Goal: Find specific page/section: Find specific page/section

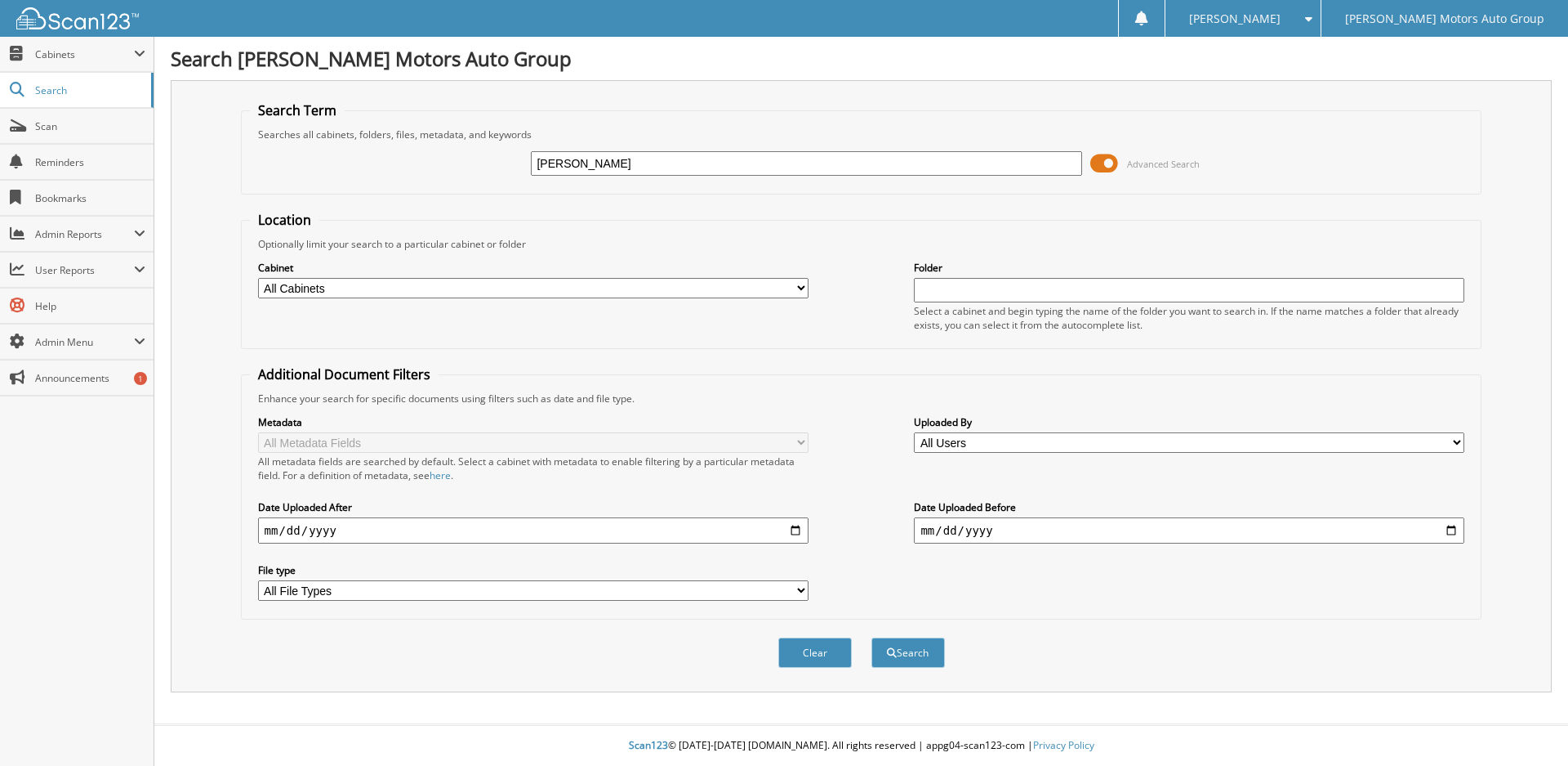
type input "[PERSON_NAME]"
click at [872, 637] on button "Search" at bounding box center [909, 652] width 74 height 30
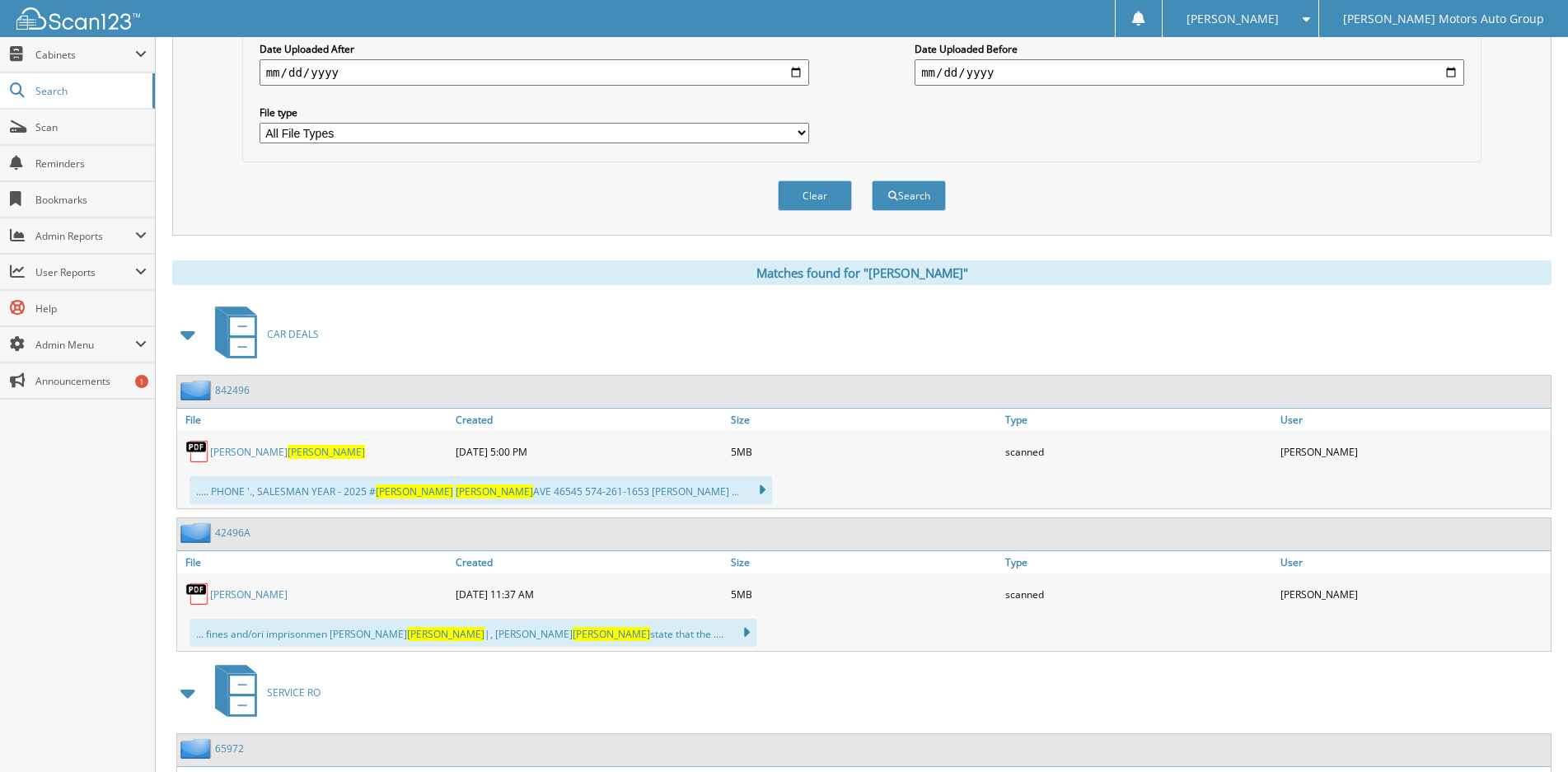
scroll to position [494, 0]
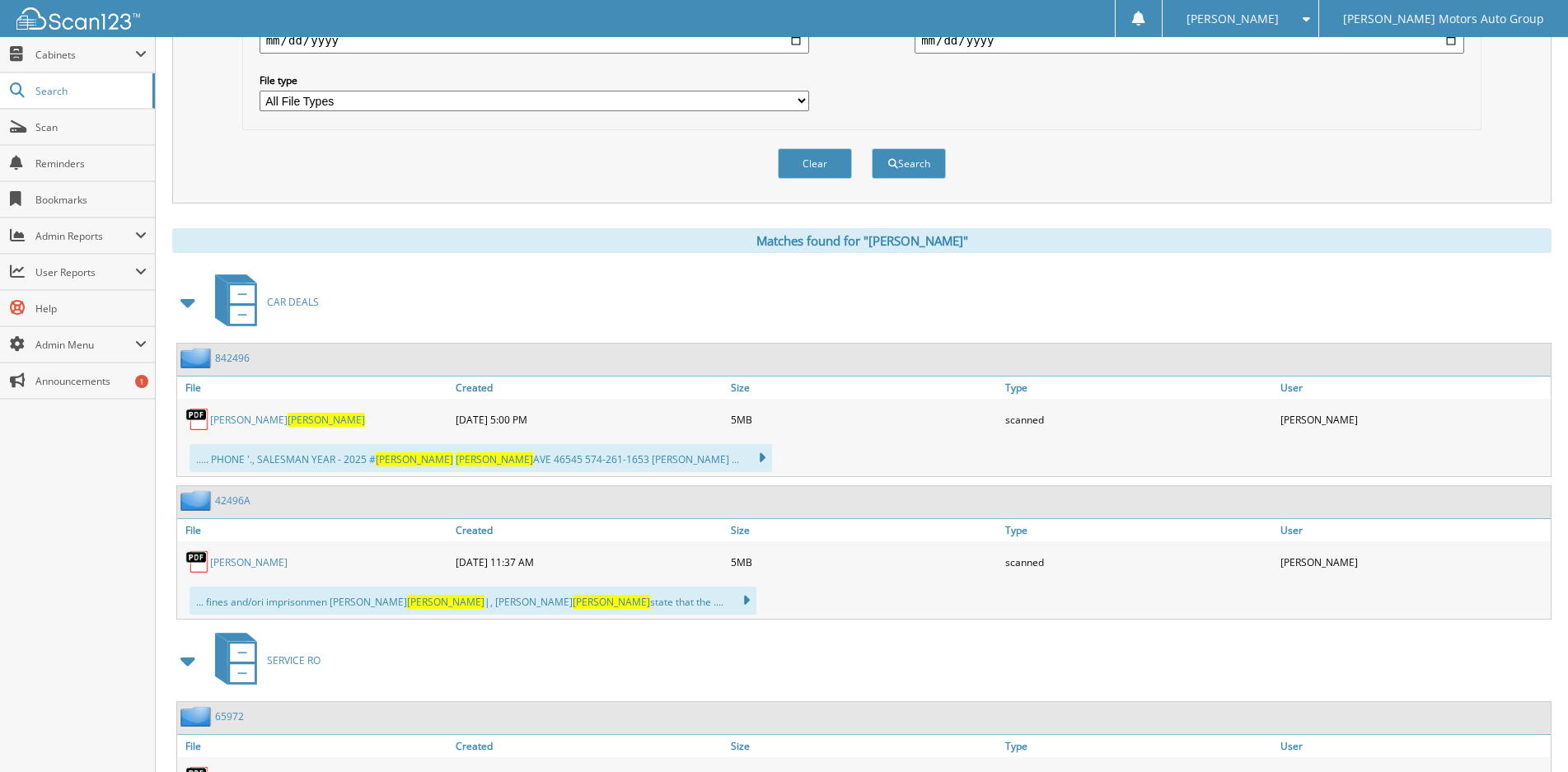
click at [252, 419] on link "[PERSON_NAME]" at bounding box center [287, 420] width 155 height 14
